Goal: Navigation & Orientation: Go to known website

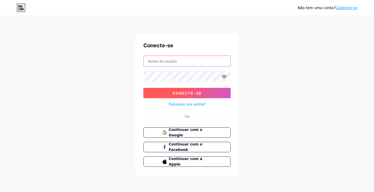
type input "[EMAIL_ADDRESS][DOMAIN_NAME]"
click at [207, 93] on button "Conecte-se" at bounding box center [186, 93] width 87 height 10
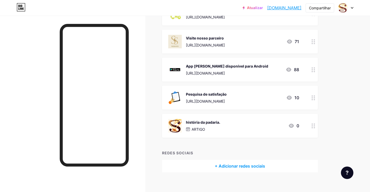
scroll to position [198, 0]
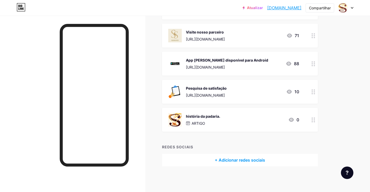
click at [225, 94] on font "[URL][DOMAIN_NAME]" at bounding box center [205, 95] width 39 height 4
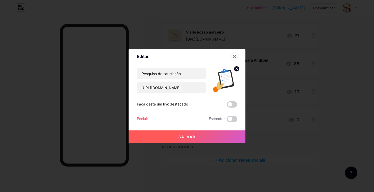
click at [233, 55] on icon at bounding box center [234, 56] width 4 height 4
